Goal: Task Accomplishment & Management: Complete application form

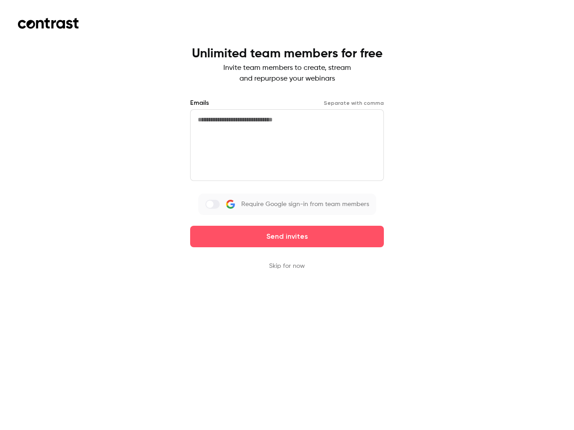
click at [287, 215] on div "Emails Separate with comma Require Google sign-in from team members Send invites" at bounding box center [287, 173] width 194 height 149
click at [287, 237] on button "Send invites" at bounding box center [287, 237] width 194 height 22
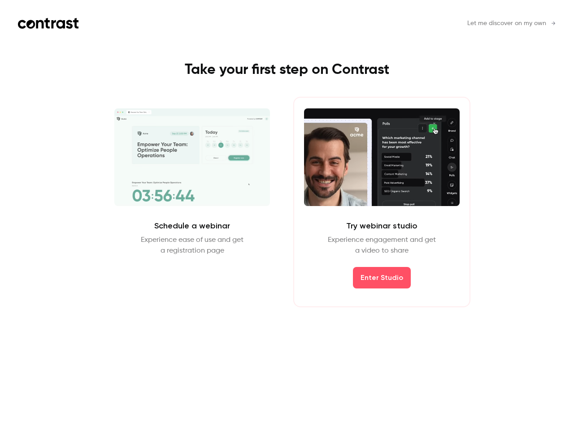
click at [287, 266] on div "Schedule a webinar Experience ease of use and get a registration page Schedule …" at bounding box center [287, 202] width 403 height 211
